Goal: Navigation & Orientation: Find specific page/section

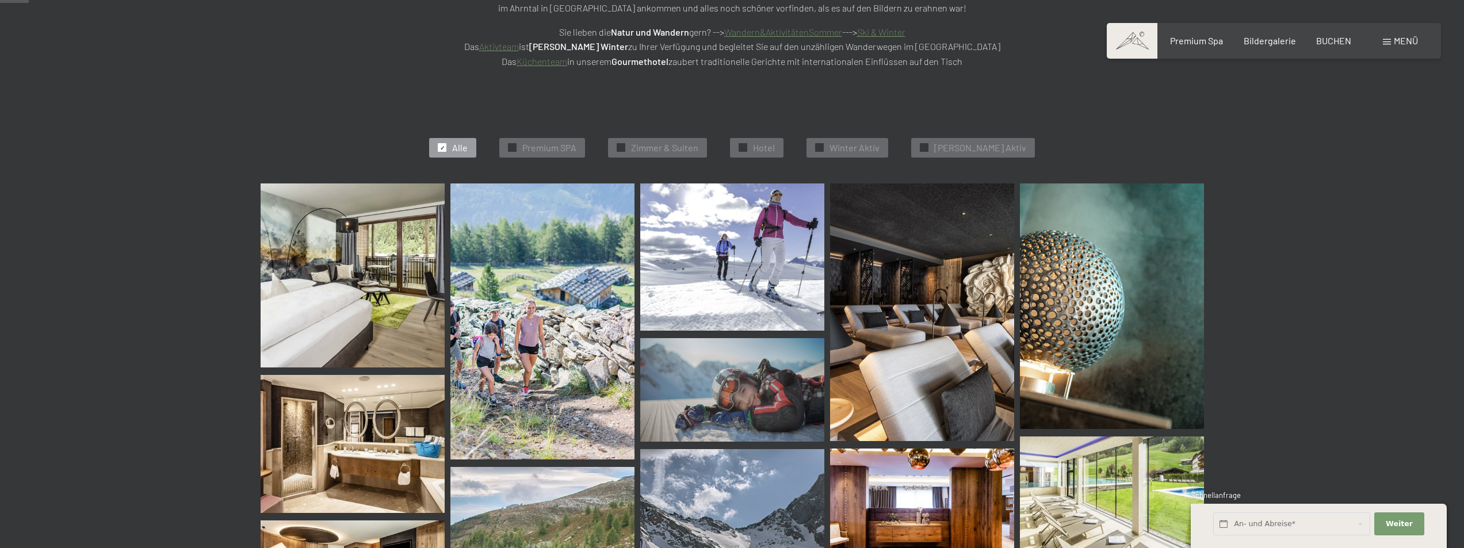
scroll to position [288, 0]
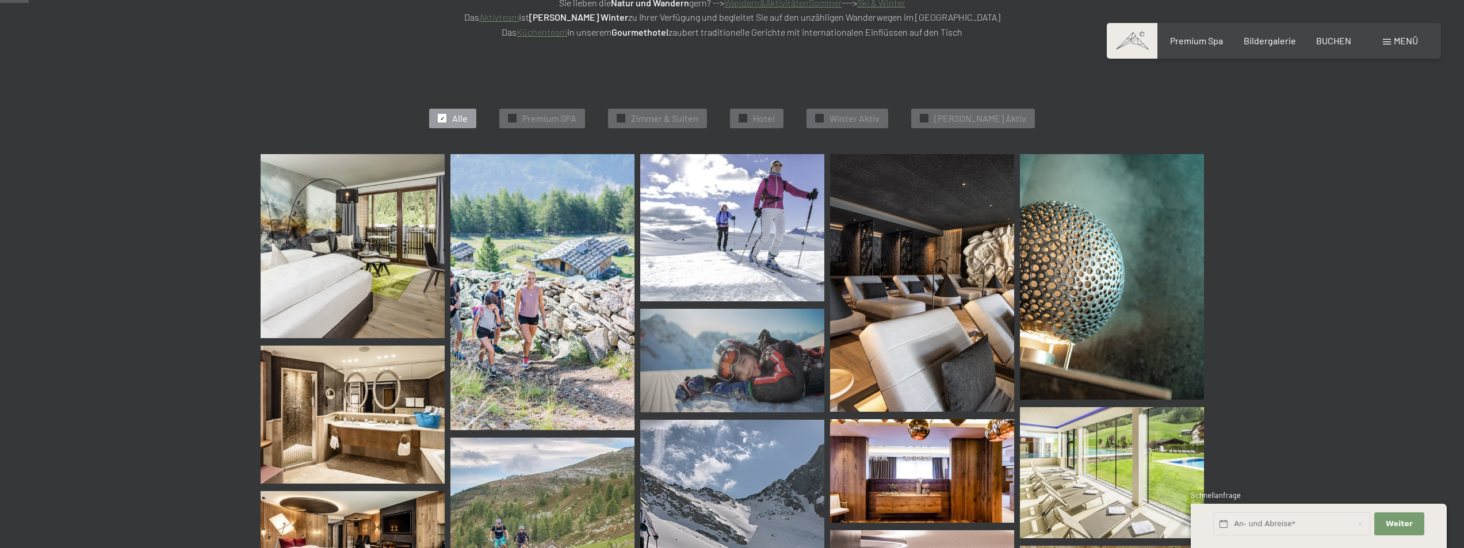
click at [511, 327] on img at bounding box center [542, 292] width 184 height 276
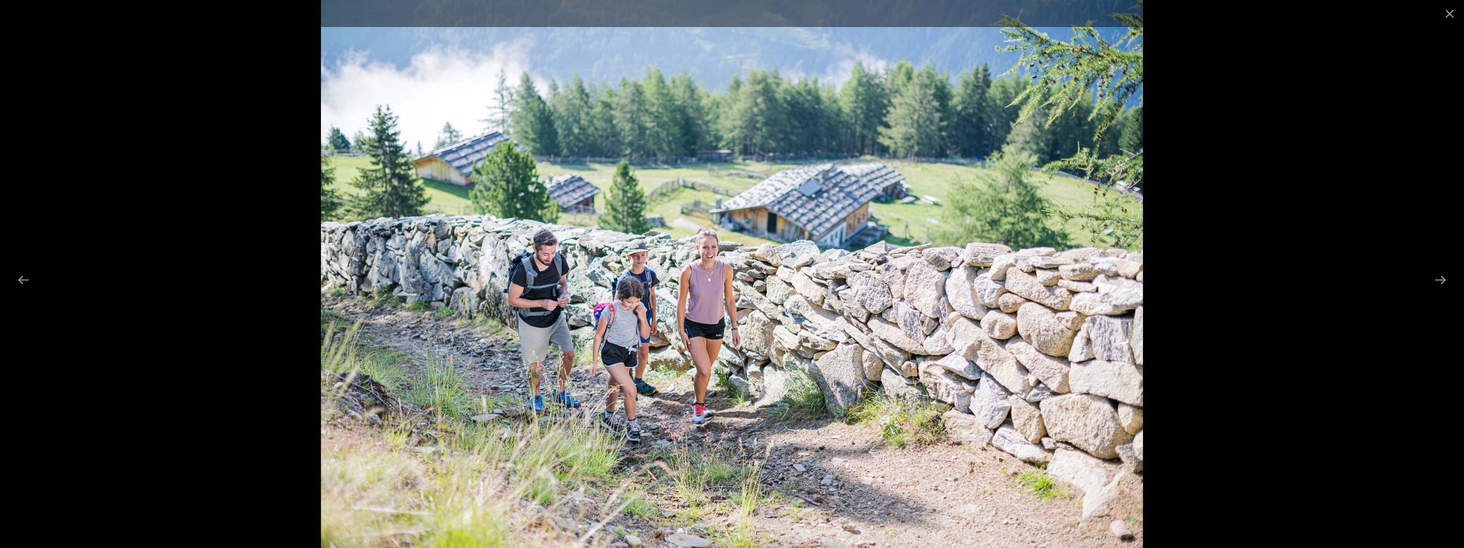
scroll to position [575, 0]
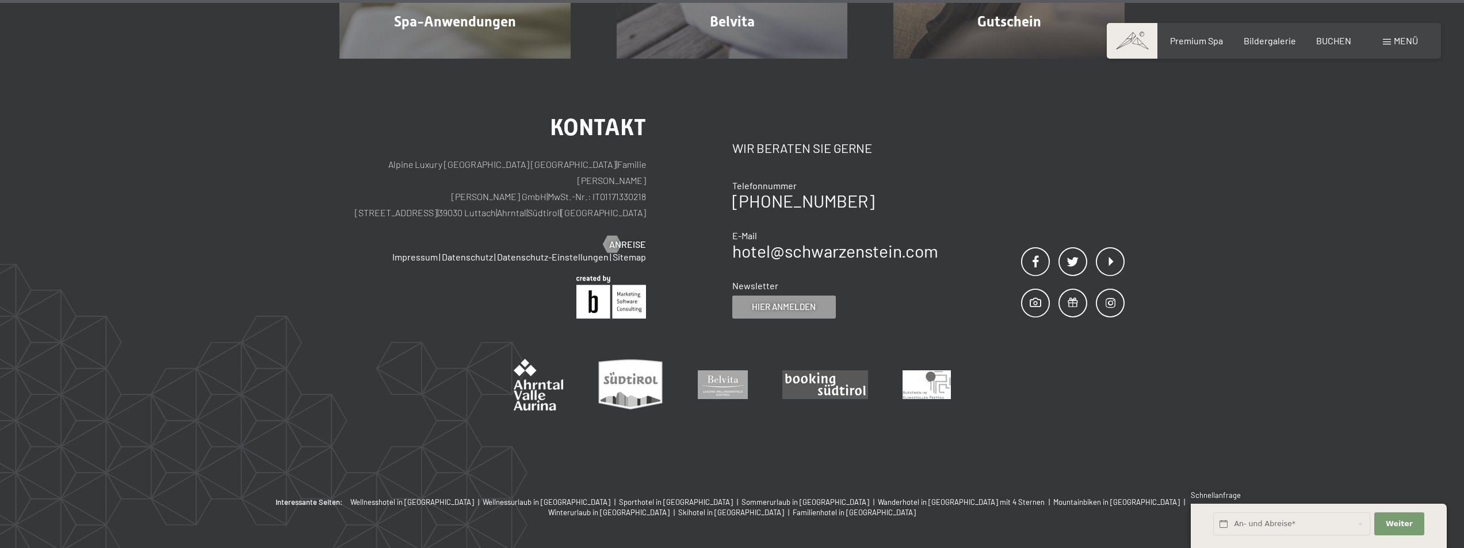
scroll to position [8230, 0]
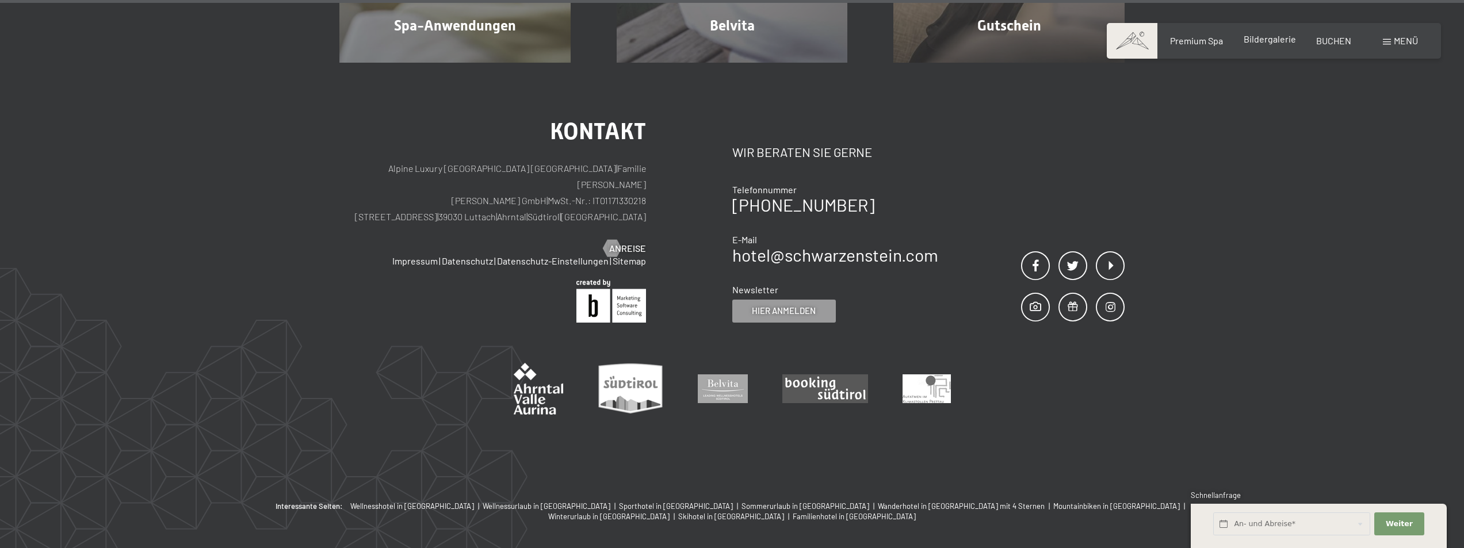
click at [1259, 41] on span "Bildergalerie" at bounding box center [1270, 38] width 52 height 11
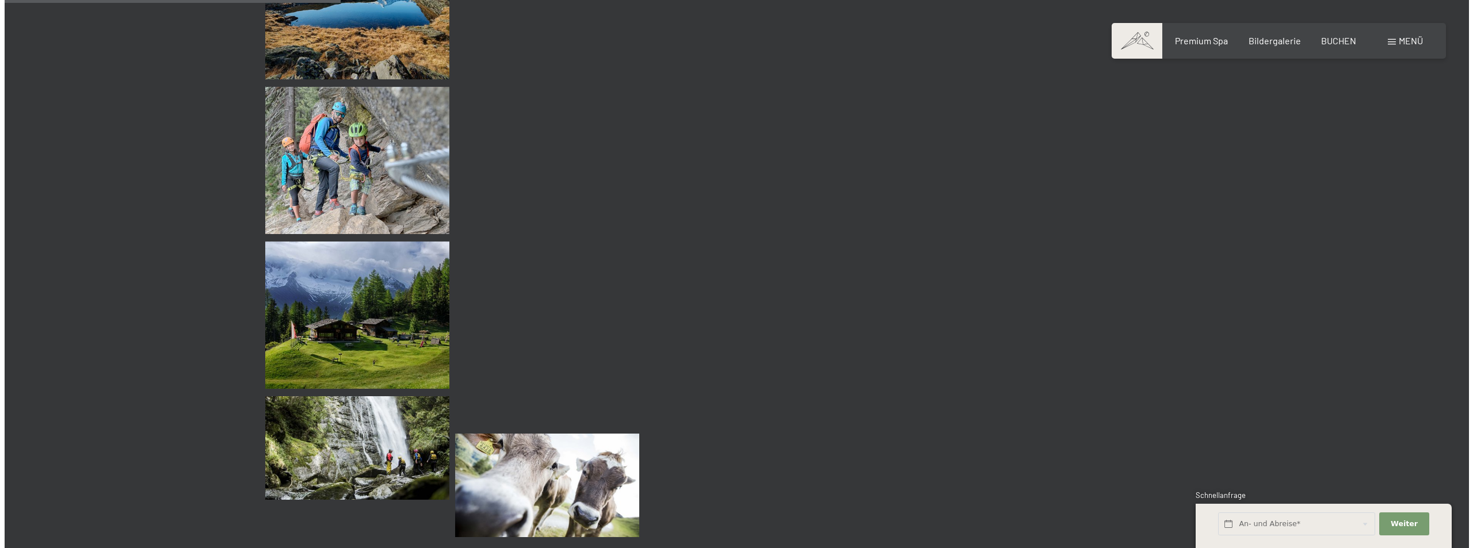
scroll to position [3509, 0]
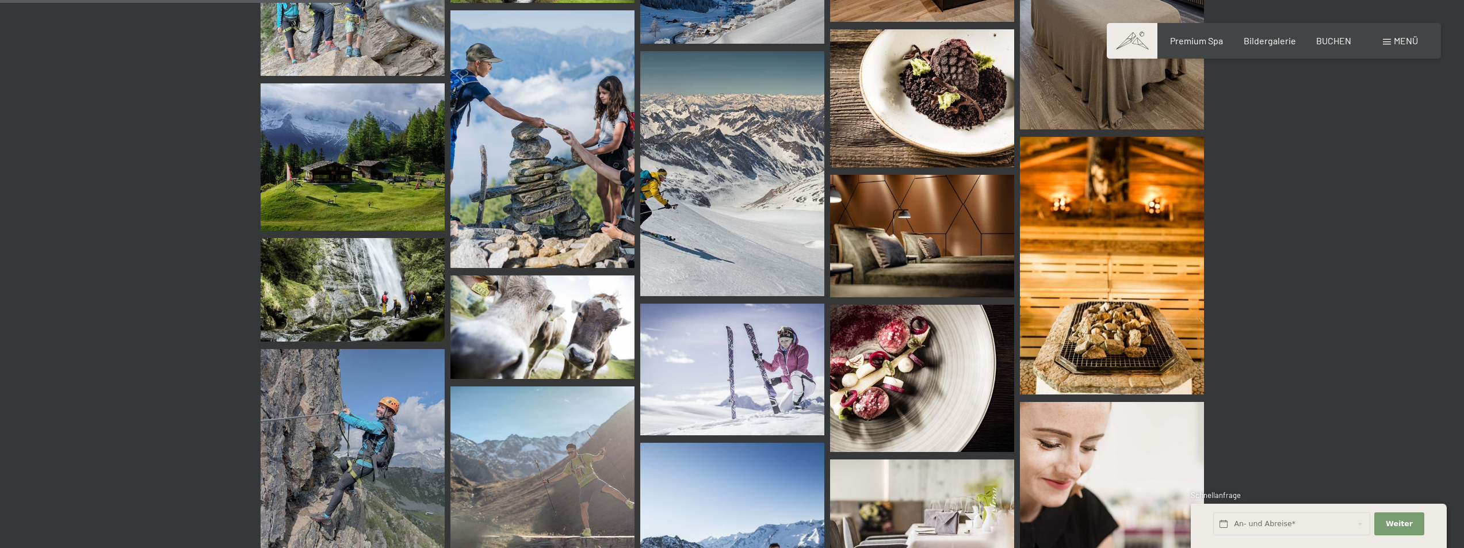
click at [1404, 41] on span "Menü" at bounding box center [1406, 40] width 24 height 11
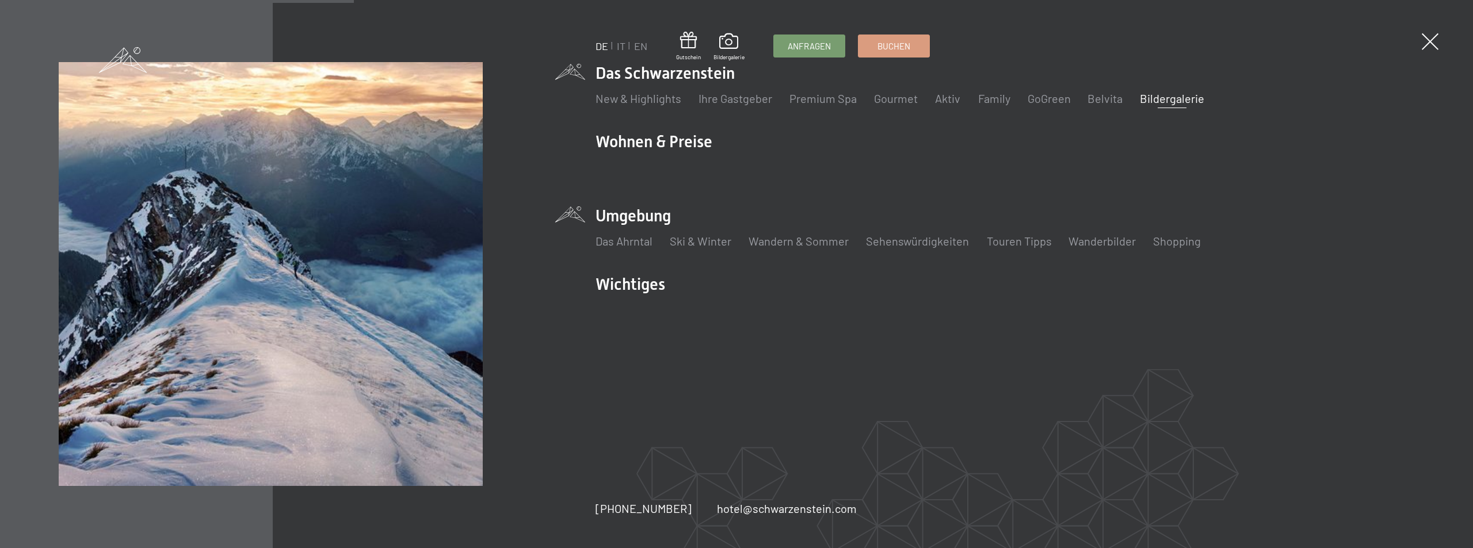
click at [610, 219] on li "Umgebung Das Ahrntal Ski & Winter Skifahren Skischule Wandern & Sommer Wandern …" at bounding box center [1004, 233] width 819 height 57
click at [884, 240] on link "Sehenswürdigkeiten" at bounding box center [917, 241] width 103 height 14
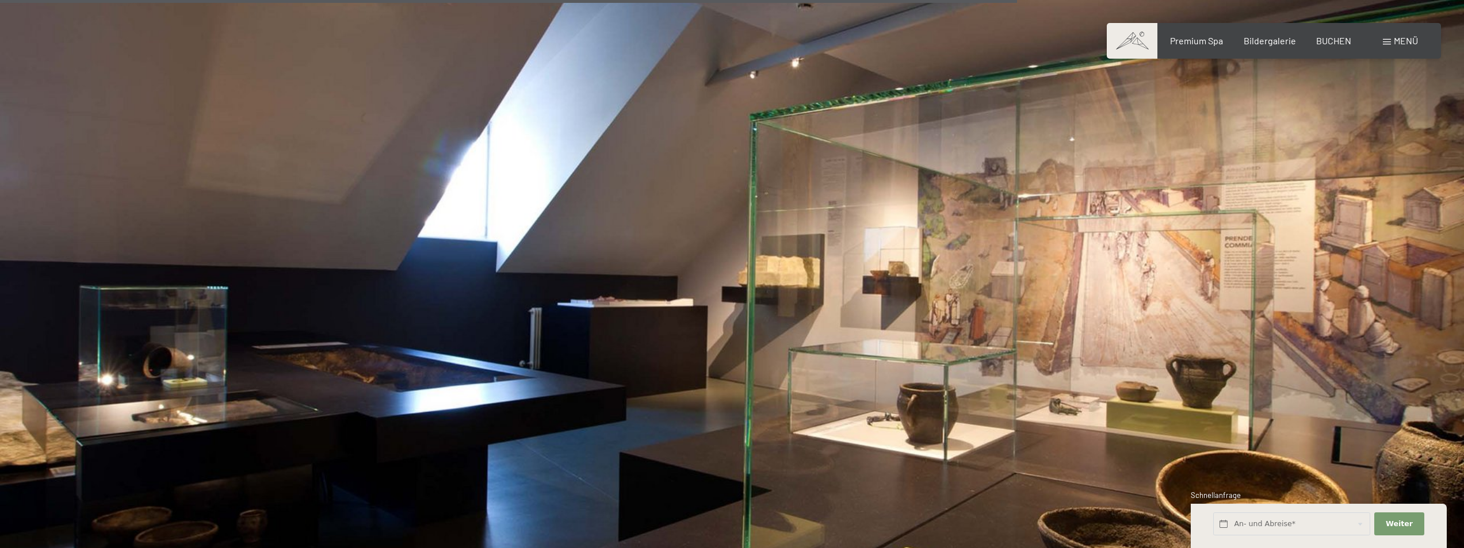
scroll to position [2592, 0]
